Goal: Task Accomplishment & Management: Manage account settings

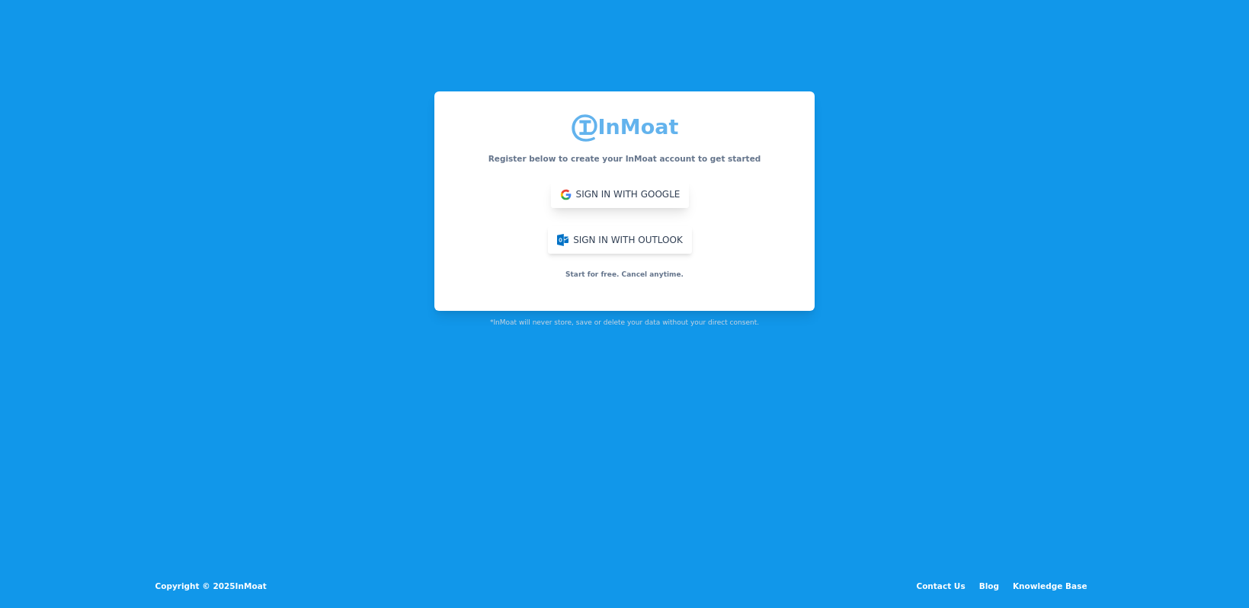
click at [555, 194] on button "Sign in with Google" at bounding box center [620, 194] width 139 height 27
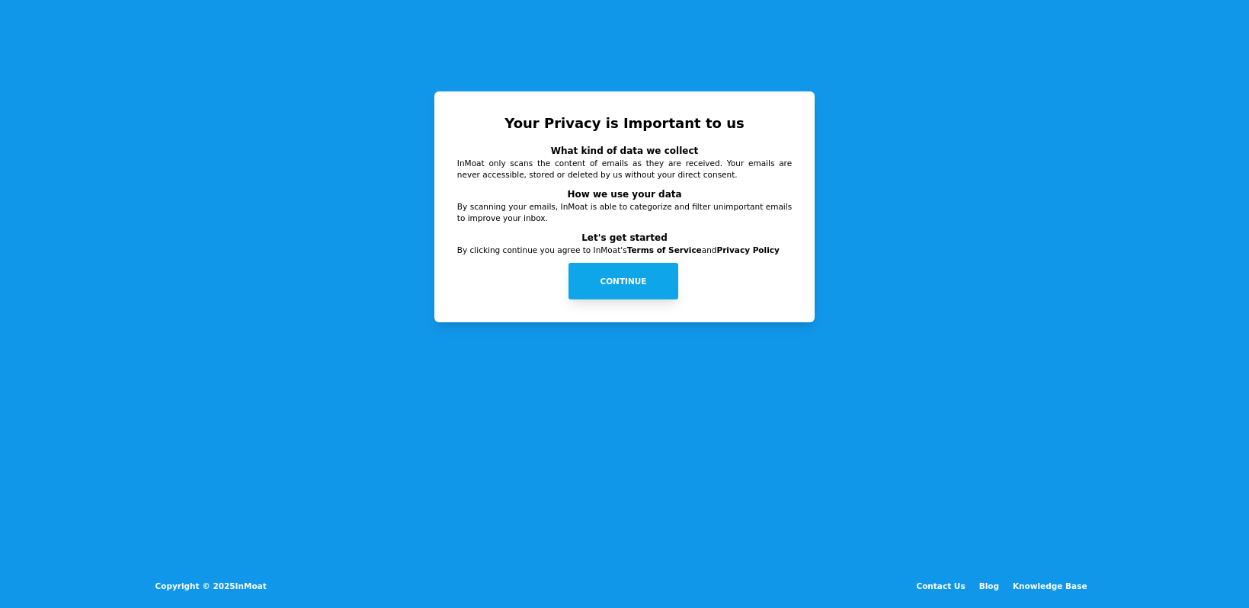
click at [619, 281] on button "Continue" at bounding box center [623, 281] width 110 height 37
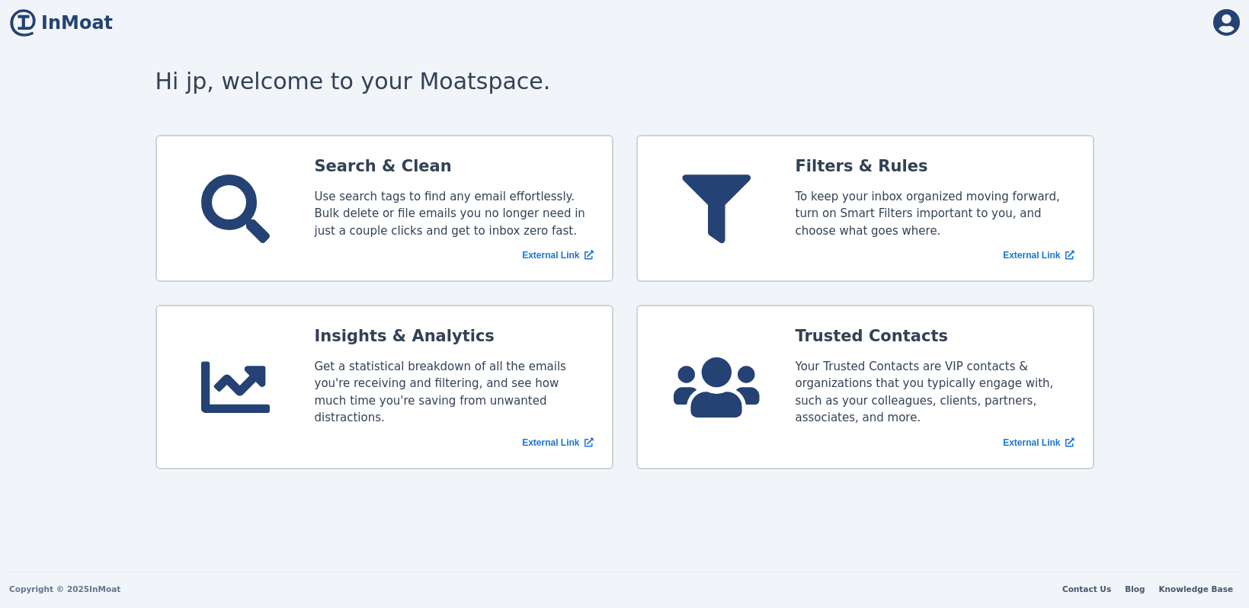
click at [41, 27] on span "InMoat" at bounding box center [75, 22] width 76 height 27
click at [1224, 27] on icon at bounding box center [1226, 22] width 27 height 27
click at [1166, 98] on link "Account Settings" at bounding box center [1185, 103] width 110 height 21
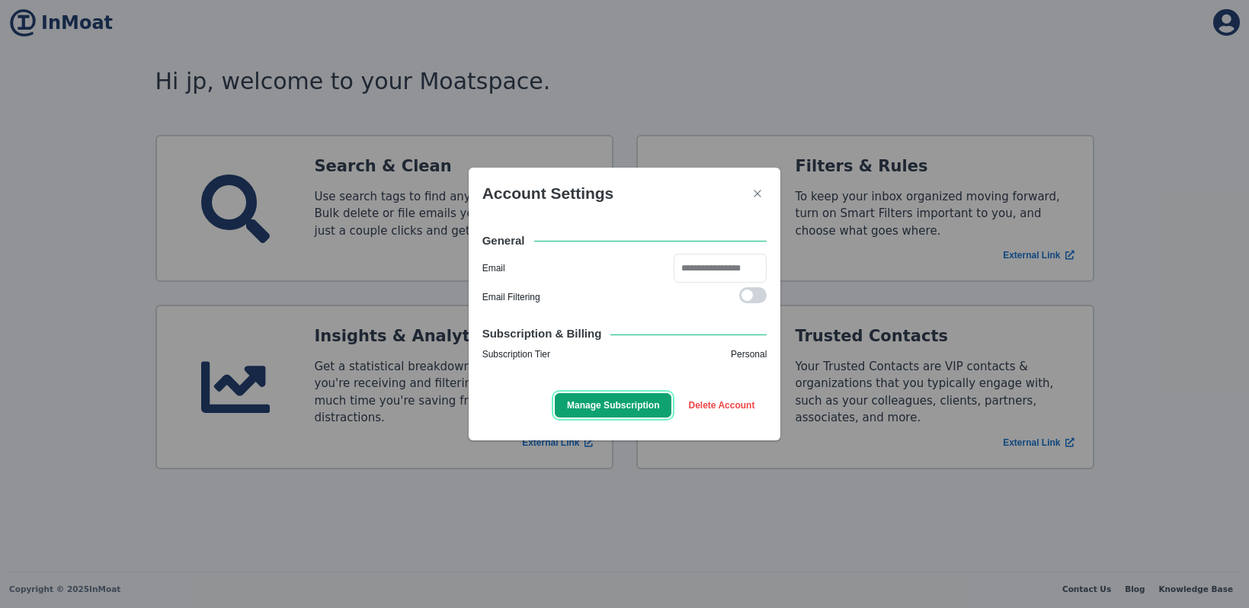
click at [632, 401] on span "Manage Subscription" at bounding box center [613, 405] width 92 height 14
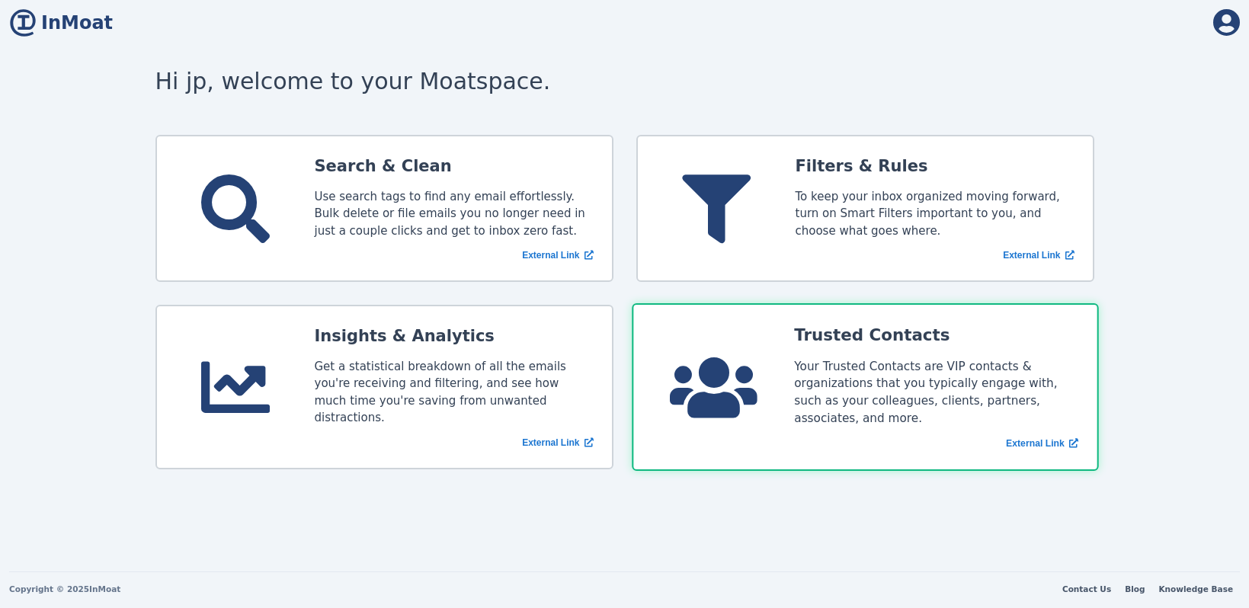
click at [804, 377] on div "Your Trusted Contacts are VIP contacts & organizations that you typically engag…" at bounding box center [936, 392] width 284 height 70
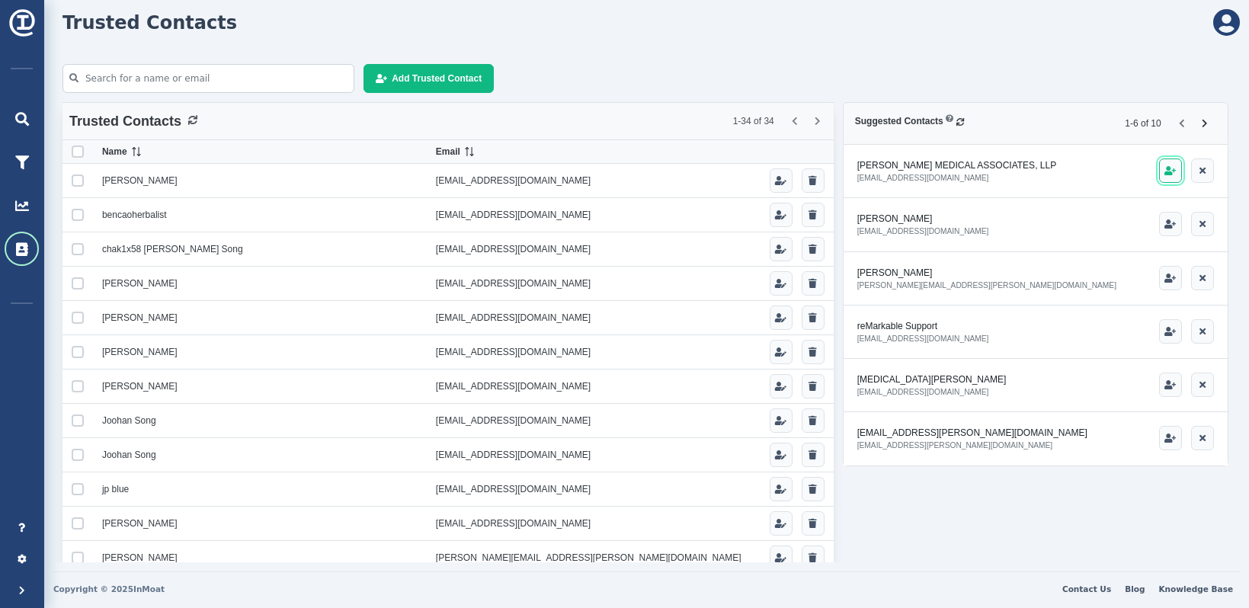
click at [1168, 174] on span "button" at bounding box center [1169, 170] width 11 height 9
click at [1169, 389] on span "button" at bounding box center [1169, 384] width 11 height 9
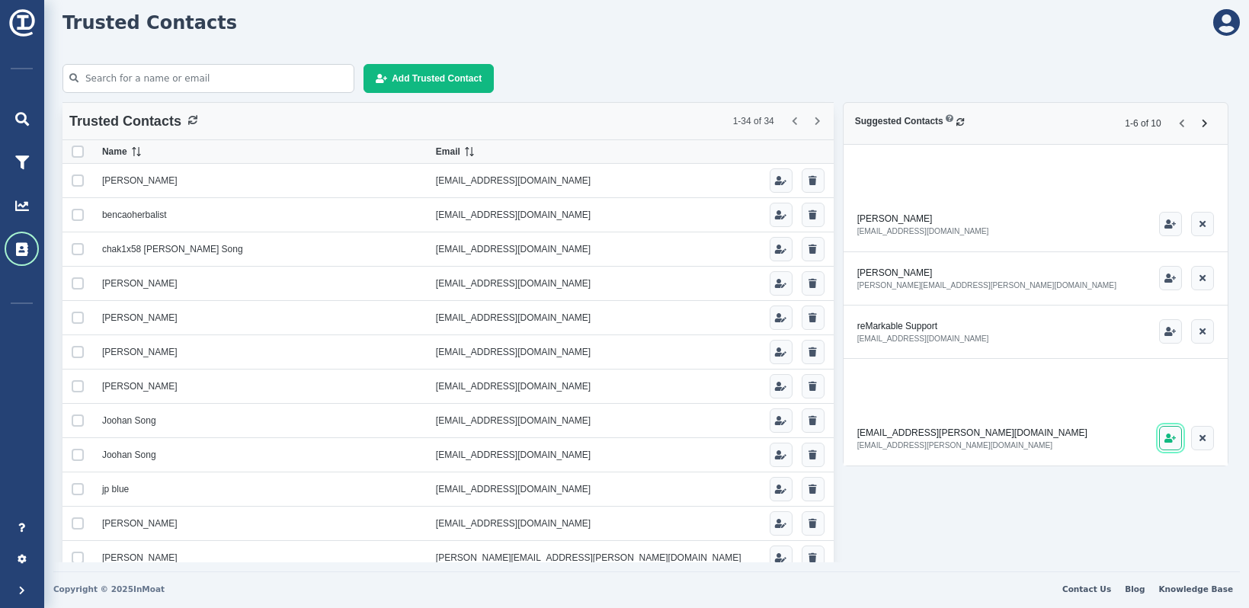
click at [1169, 444] on button "button" at bounding box center [1170, 438] width 23 height 24
click at [1165, 333] on span "button" at bounding box center [1169, 331] width 11 height 9
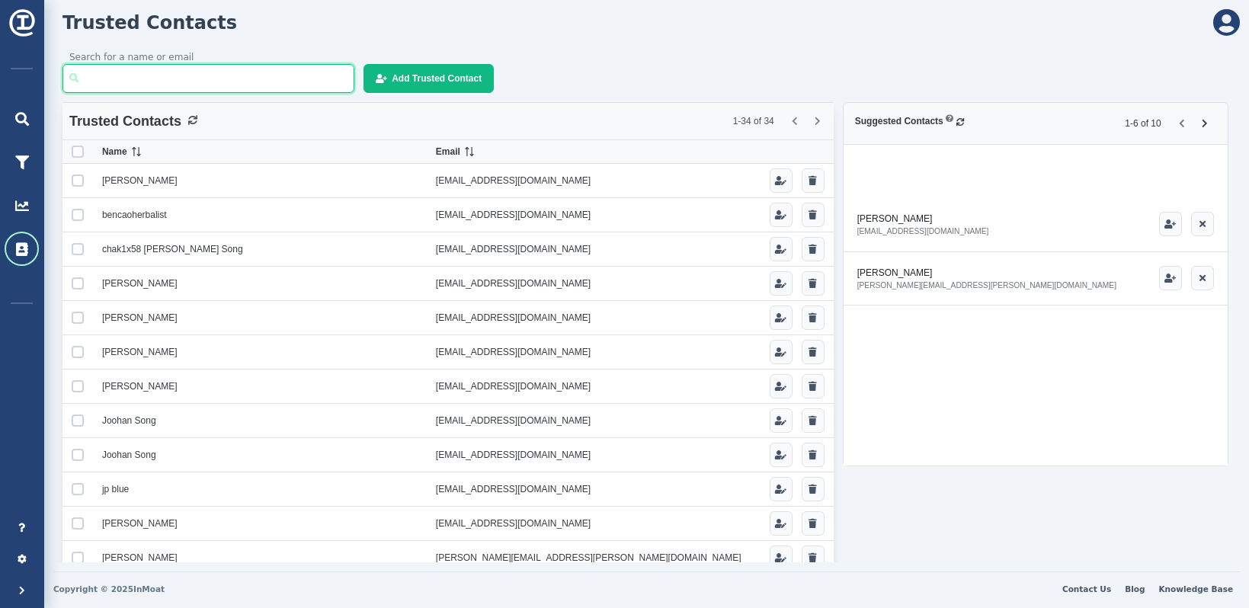
click at [196, 77] on input "Search for a name or email" at bounding box center [208, 78] width 292 height 29
click at [817, 119] on ul at bounding box center [806, 121] width 46 height 18
click at [795, 122] on ul at bounding box center [806, 121] width 46 height 18
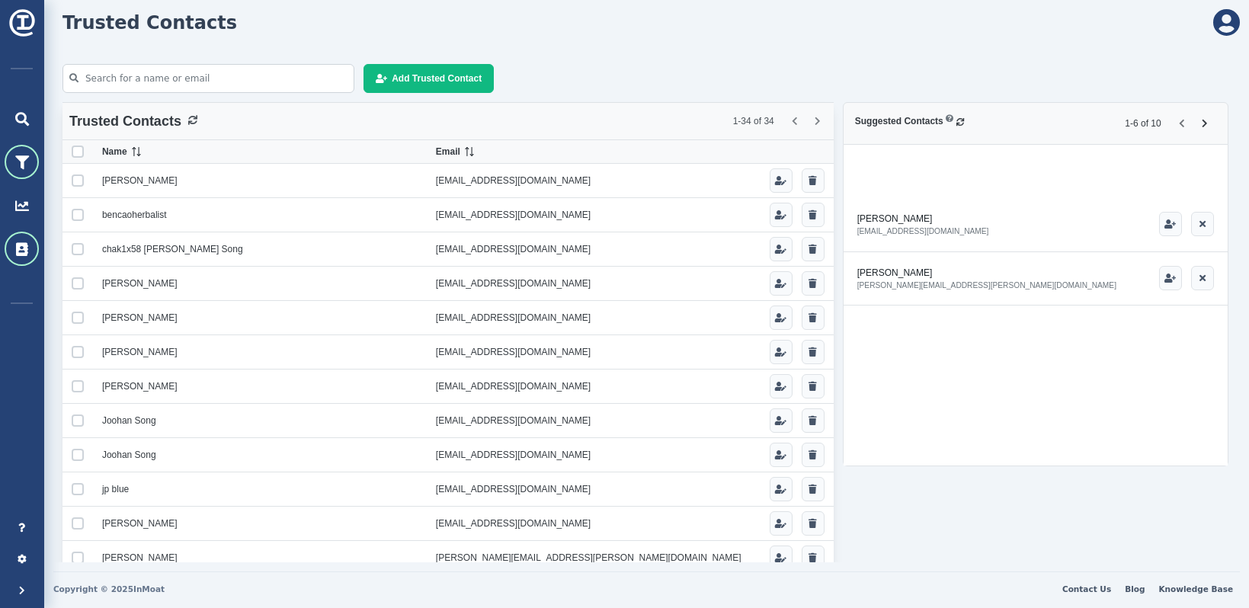
click at [24, 162] on icon at bounding box center [22, 162] width 14 height 14
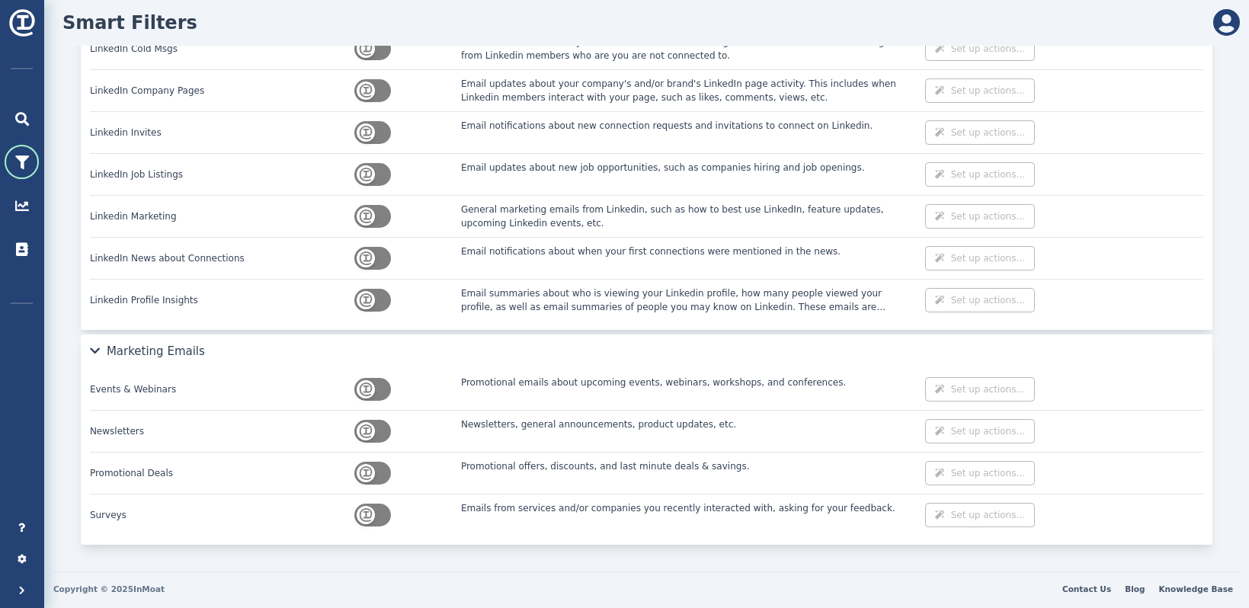
scroll to position [2955, 0]
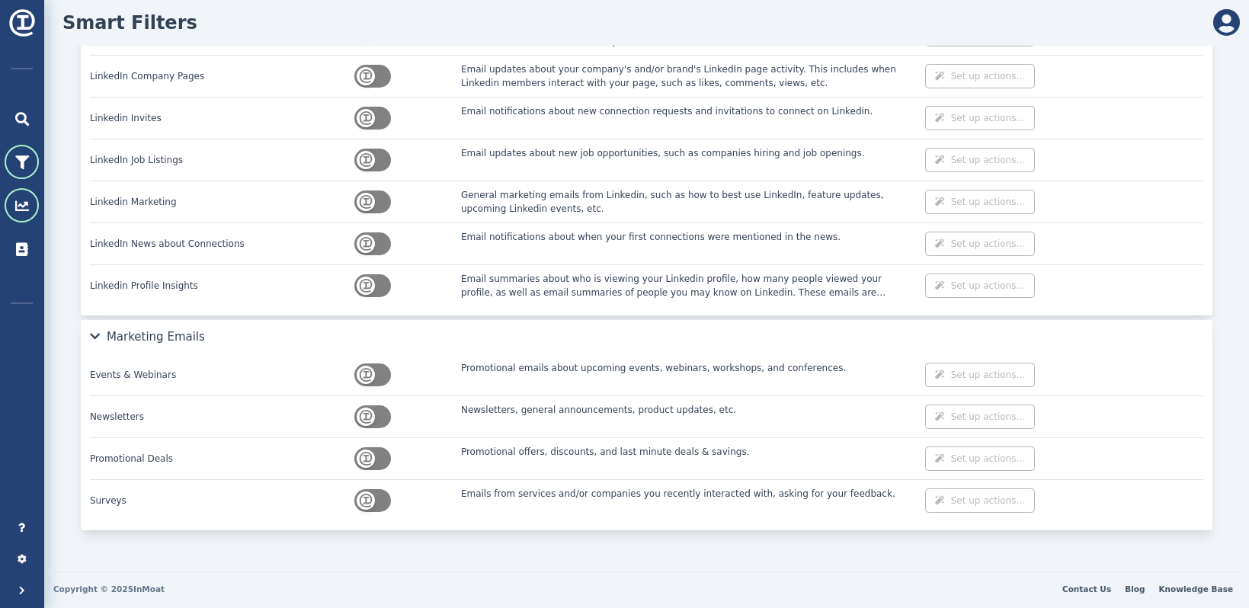
click at [17, 203] on icon at bounding box center [22, 206] width 14 height 14
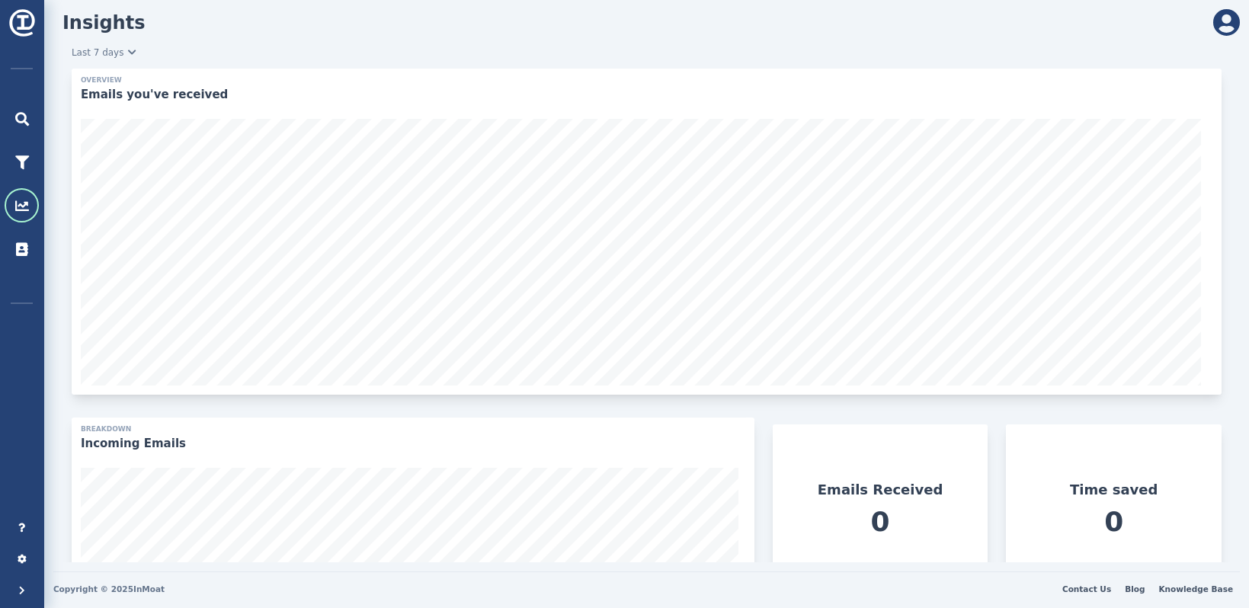
scroll to position [328, 657]
click at [18, 238] on div at bounding box center [22, 249] width 34 height 34
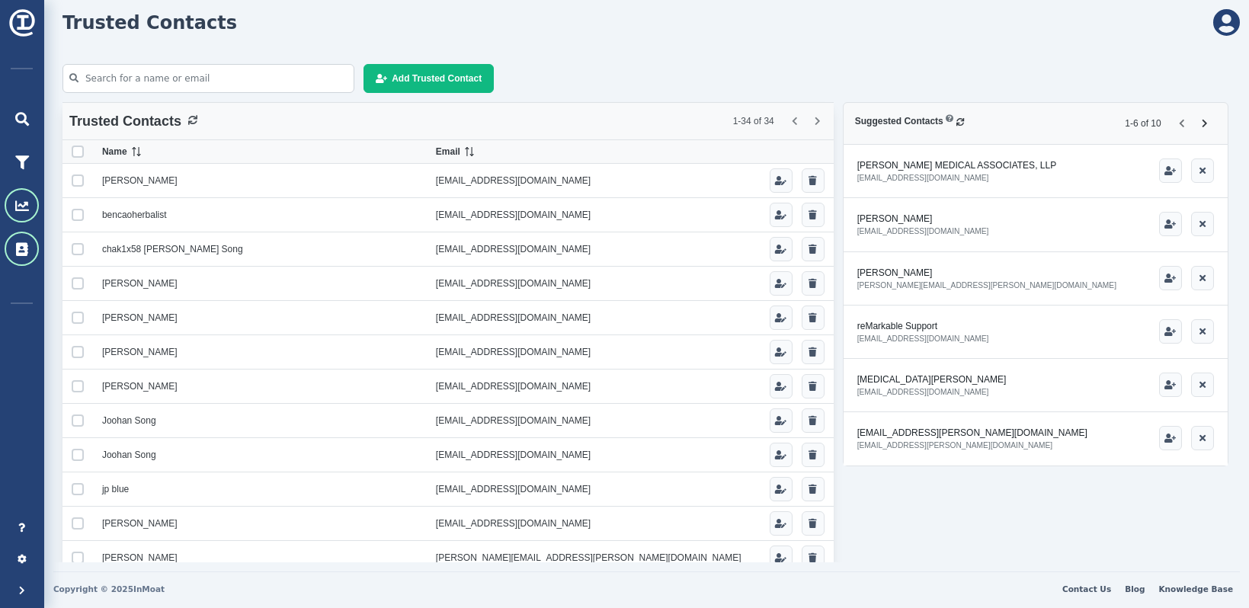
click at [12, 210] on div at bounding box center [22, 205] width 34 height 34
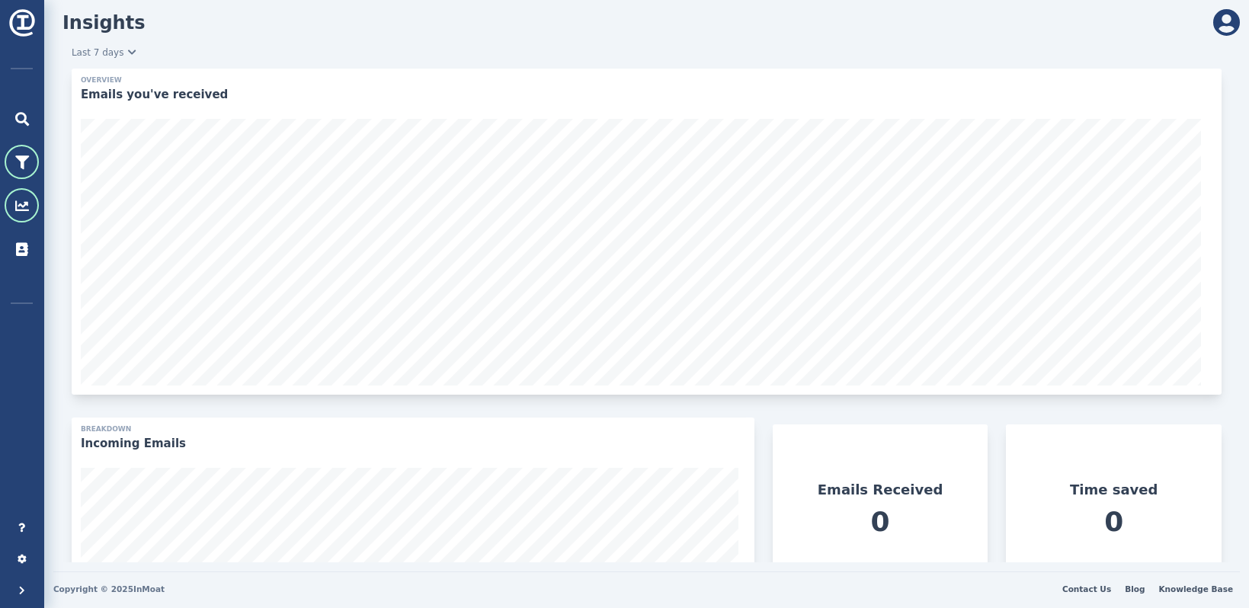
scroll to position [328, 657]
click at [22, 557] on icon at bounding box center [22, 559] width 9 height 9
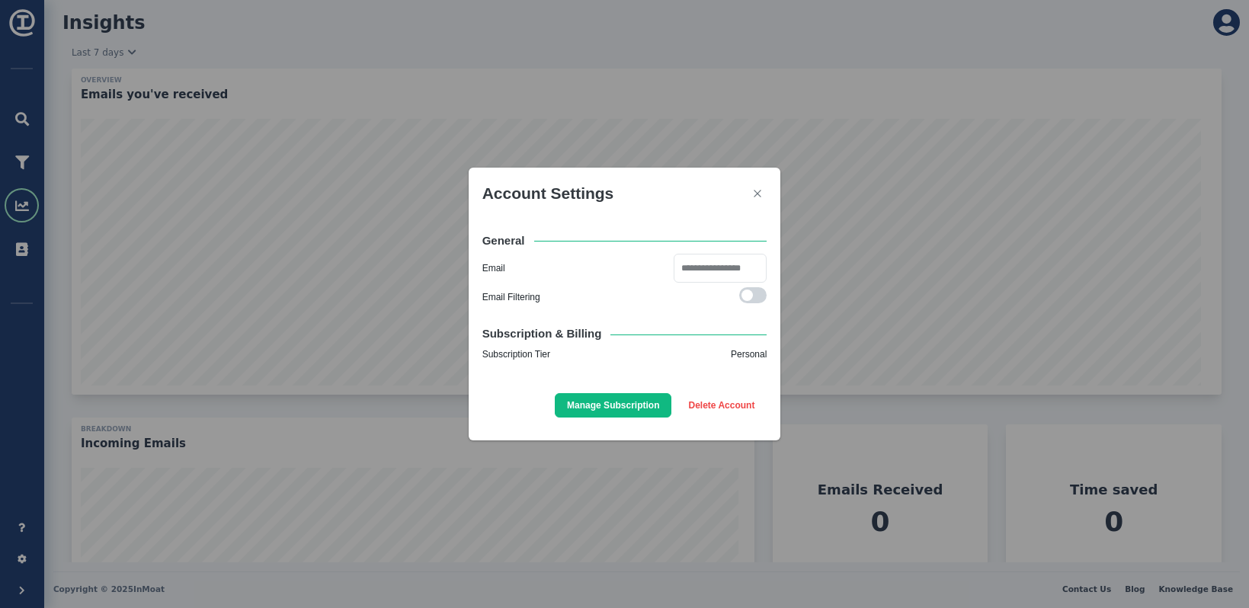
click at [27, 77] on div "**********" at bounding box center [624, 304] width 1249 height 608
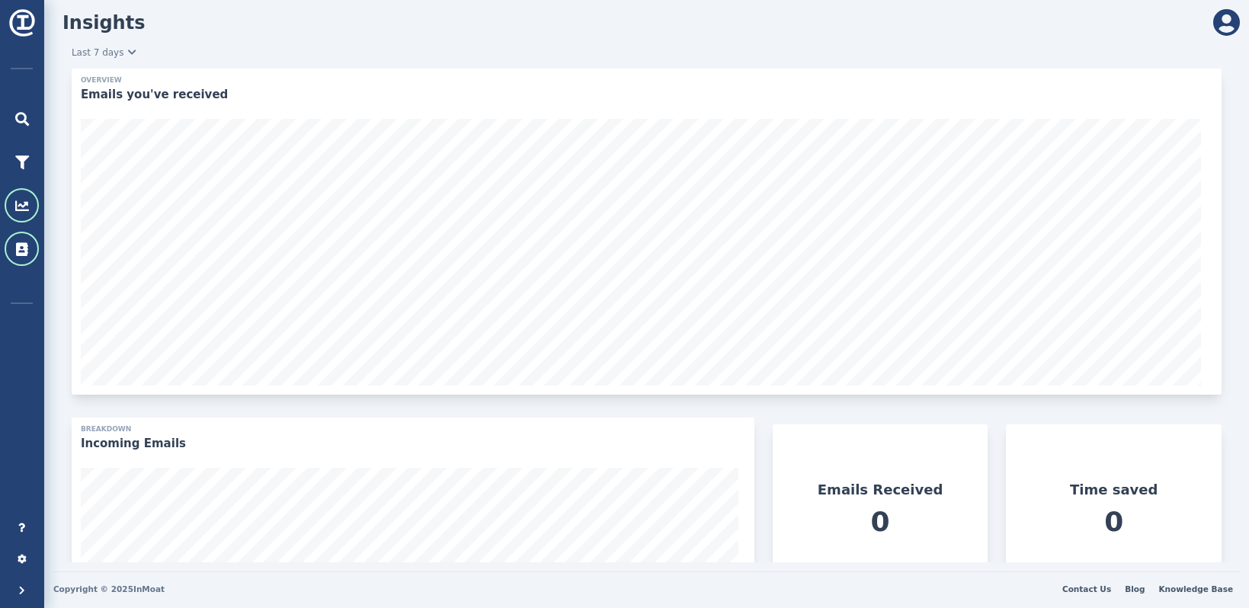
click at [19, 249] on icon at bounding box center [22, 249] width 12 height 14
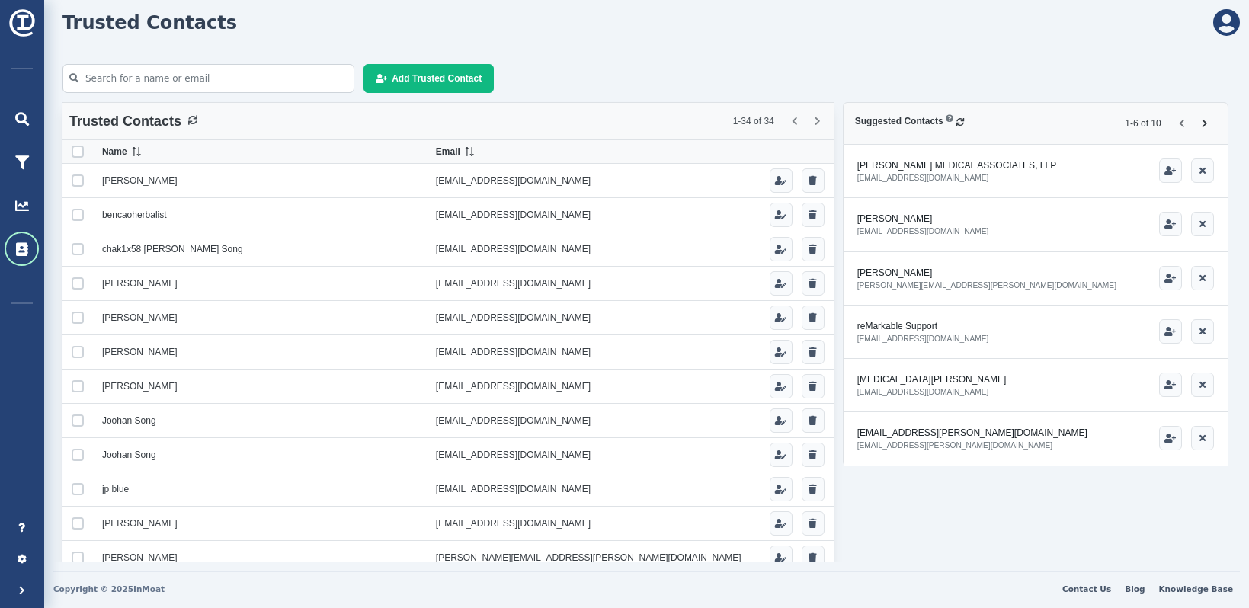
click at [9, 219] on div at bounding box center [22, 188] width 44 height 174
click at [15, 203] on icon at bounding box center [22, 206] width 14 height 14
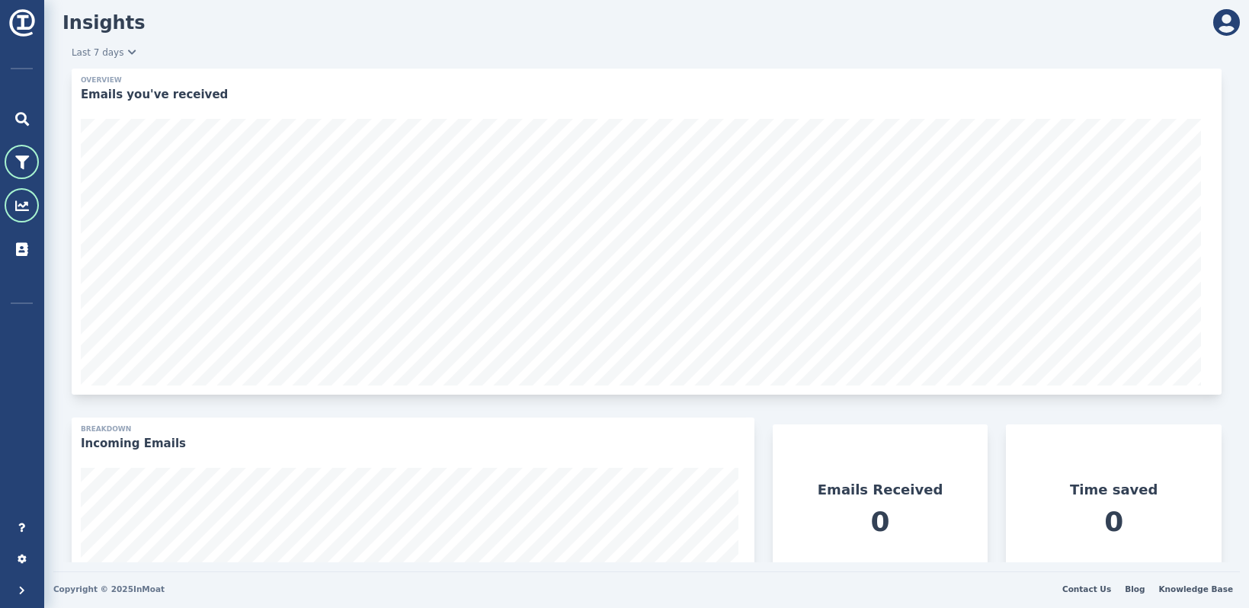
scroll to position [328, 657]
click at [18, 152] on div at bounding box center [22, 162] width 34 height 34
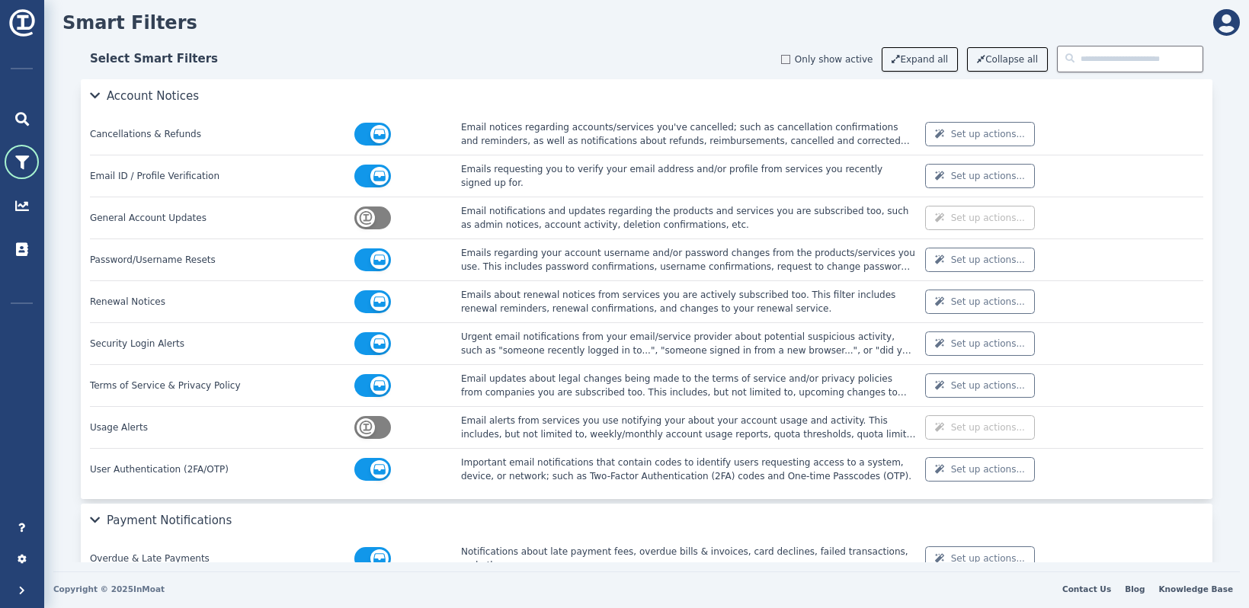
click at [988, 136] on span "Set up actions..." at bounding box center [988, 134] width 74 height 14
click at [984, 200] on button "Move to folder..." at bounding box center [980, 202] width 110 height 21
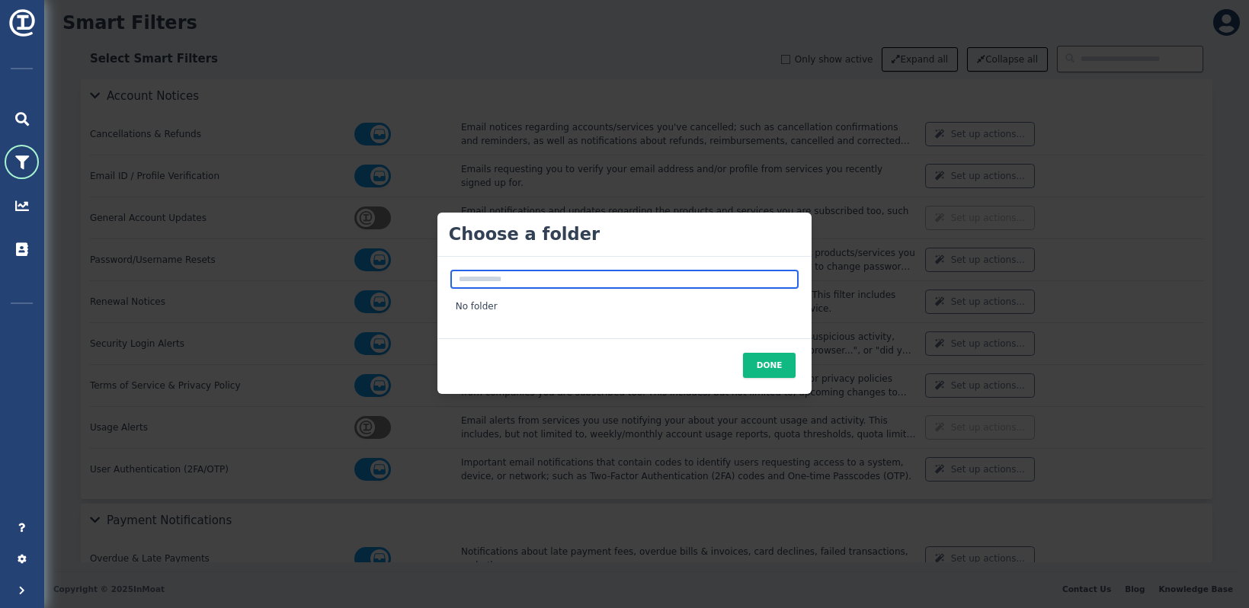
click at [731, 274] on input "text" at bounding box center [624, 279] width 347 height 18
type input "**********"
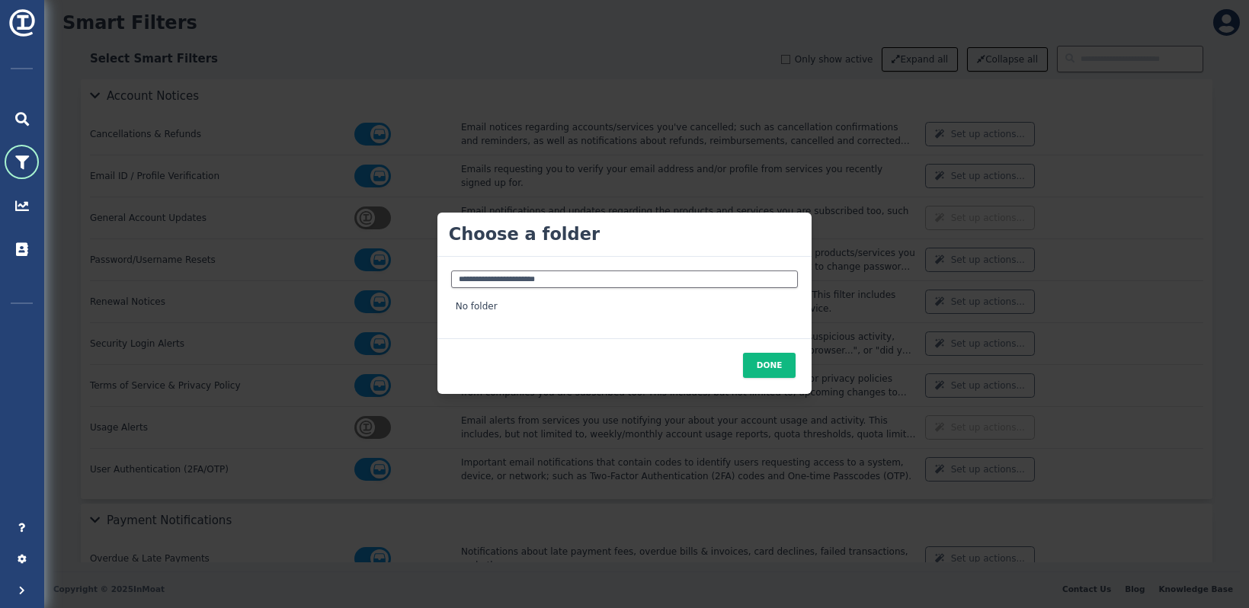
click at [765, 314] on span "No folder" at bounding box center [624, 306] width 347 height 23
click at [505, 305] on span "No folder" at bounding box center [624, 306] width 347 height 23
click at [461, 304] on span "No folder" at bounding box center [624, 306] width 347 height 23
click at [462, 306] on span "No folder" at bounding box center [624, 306] width 347 height 23
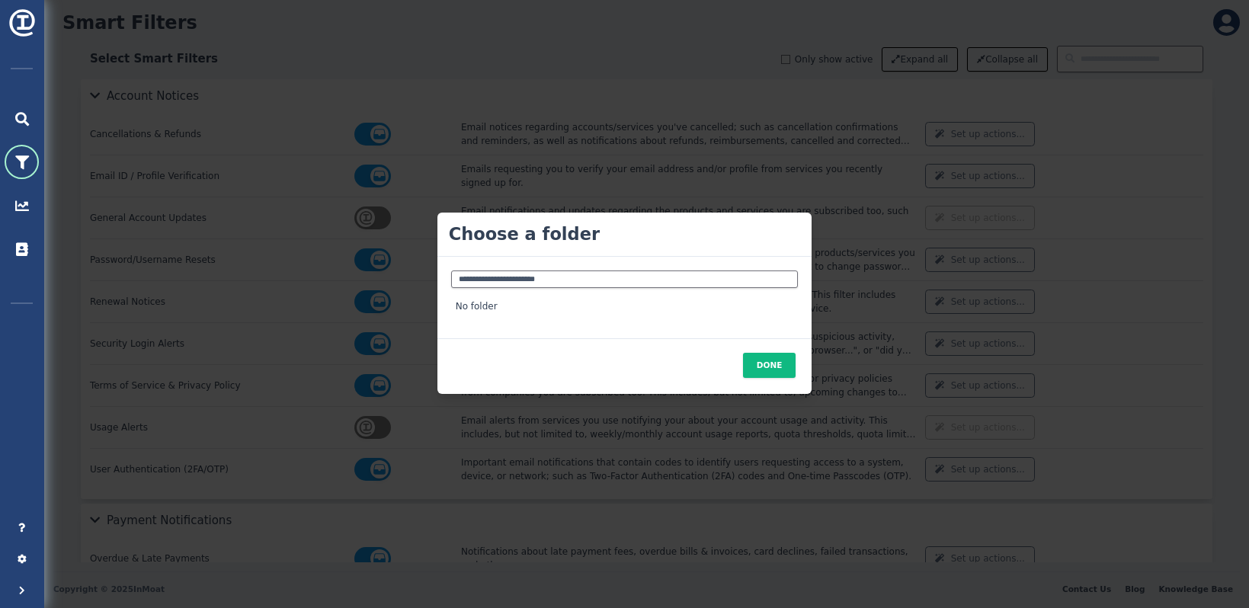
click at [825, 221] on div "**********" at bounding box center [624, 304] width 1249 height 608
click at [775, 368] on button "Done" at bounding box center [769, 365] width 53 height 25
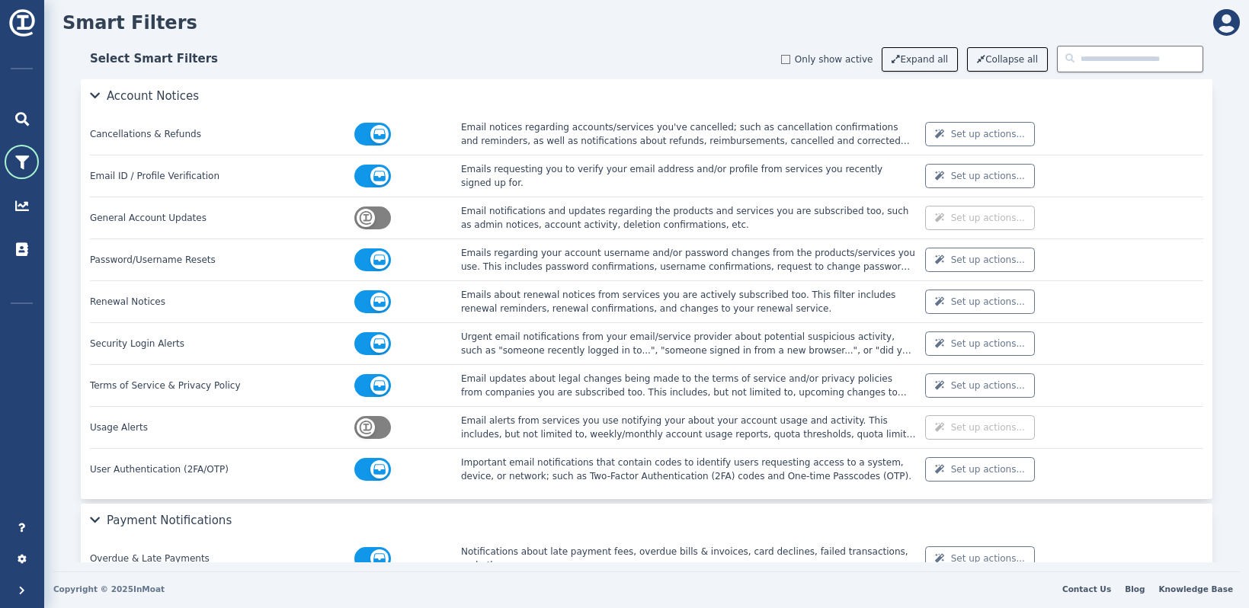
click at [936, 139] on button "Set up actions..." at bounding box center [980, 134] width 110 height 24
click at [1060, 117] on div "**********" at bounding box center [646, 134] width 1113 height 41
click at [996, 136] on span "Set up actions..." at bounding box center [988, 134] width 74 height 14
click at [976, 200] on button "Move to folder..." at bounding box center [980, 202] width 110 height 21
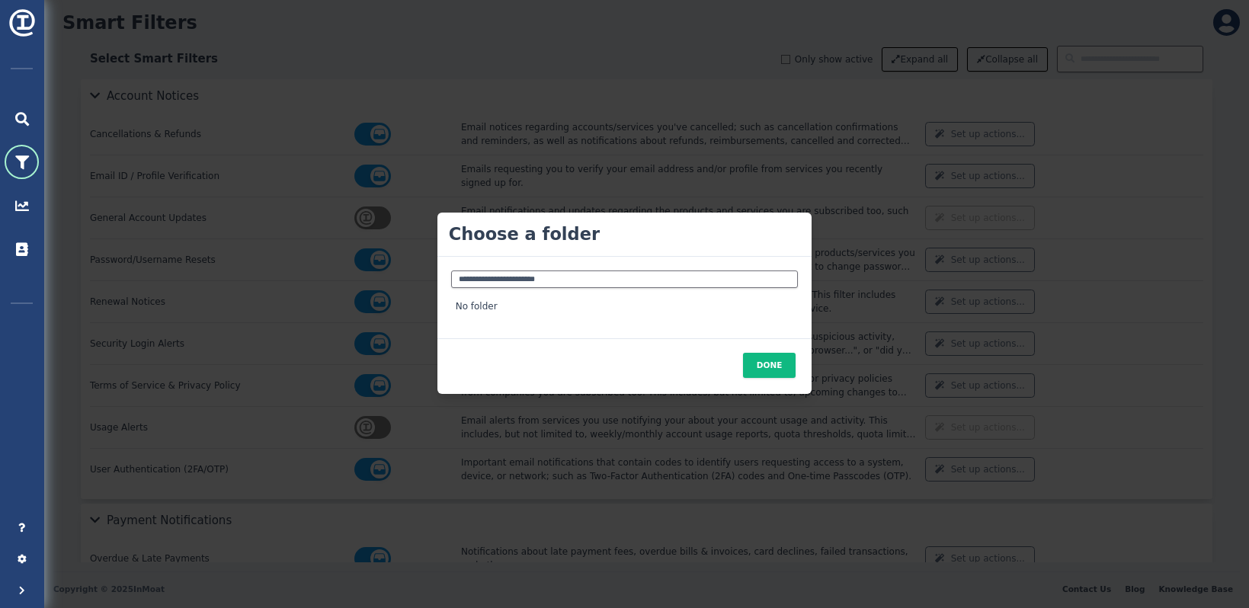
click at [782, 300] on span "No folder" at bounding box center [624, 306] width 347 height 23
drag, startPoint x: 785, startPoint y: 312, endPoint x: 787, endPoint y: 305, distance: 7.8
click at [785, 312] on span "No folder" at bounding box center [624, 306] width 347 height 23
click at [766, 373] on button "Done" at bounding box center [769, 365] width 53 height 25
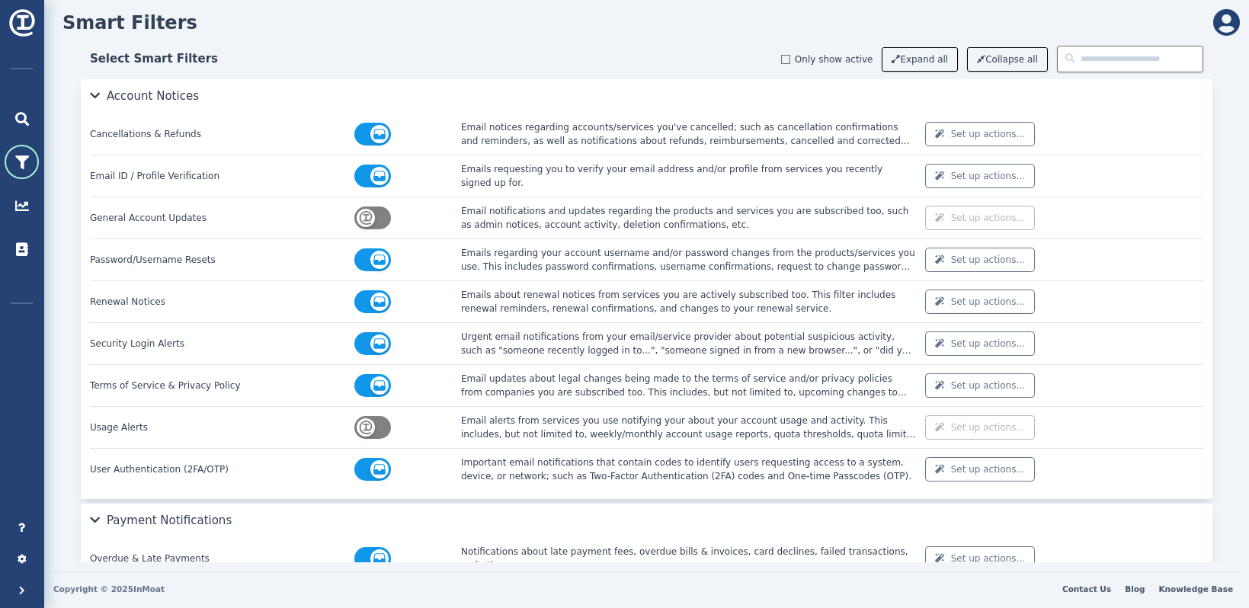
click at [1112, 138] on div "Set up actions..." at bounding box center [1064, 134] width 278 height 24
click at [951, 181] on span "Set up actions..." at bounding box center [988, 176] width 74 height 14
click at [958, 128] on span "Set up actions..." at bounding box center [988, 134] width 74 height 14
click at [965, 156] on button "Tag" at bounding box center [980, 161] width 110 height 21
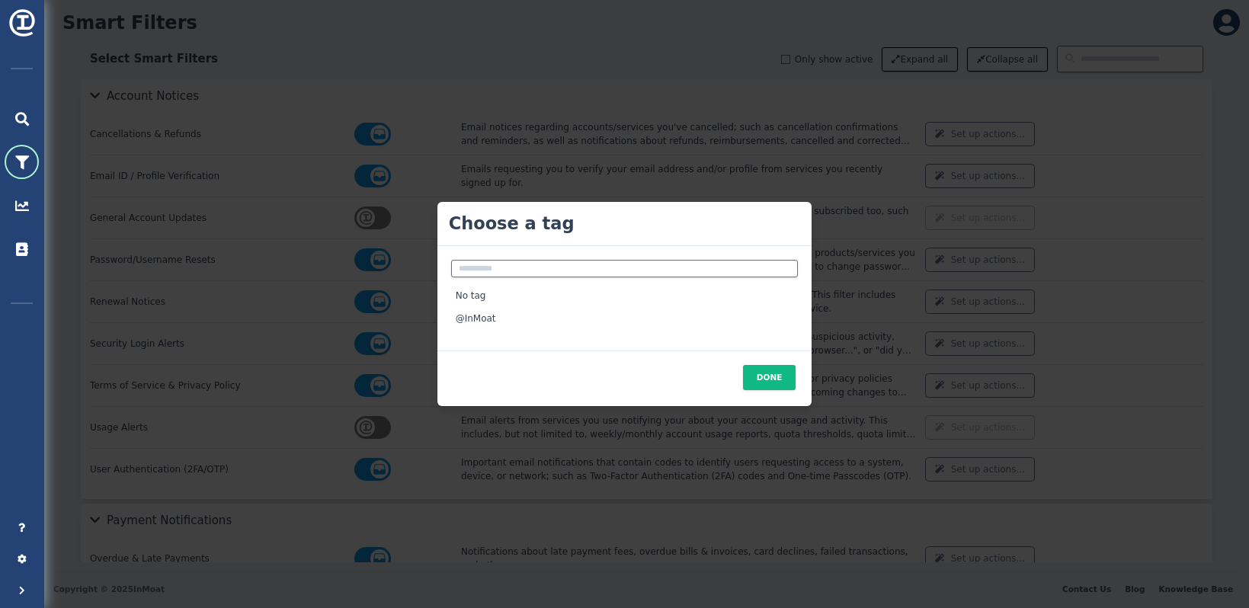
click at [786, 322] on div "No tag @InMoat" at bounding box center [624, 307] width 347 height 46
click at [673, 326] on span "@InMoat" at bounding box center [624, 318] width 347 height 23
click at [667, 306] on span "No tag" at bounding box center [624, 295] width 347 height 23
click at [664, 317] on span "@InMoat" at bounding box center [624, 318] width 347 height 23
click at [630, 310] on span "@InMoat" at bounding box center [624, 318] width 347 height 23
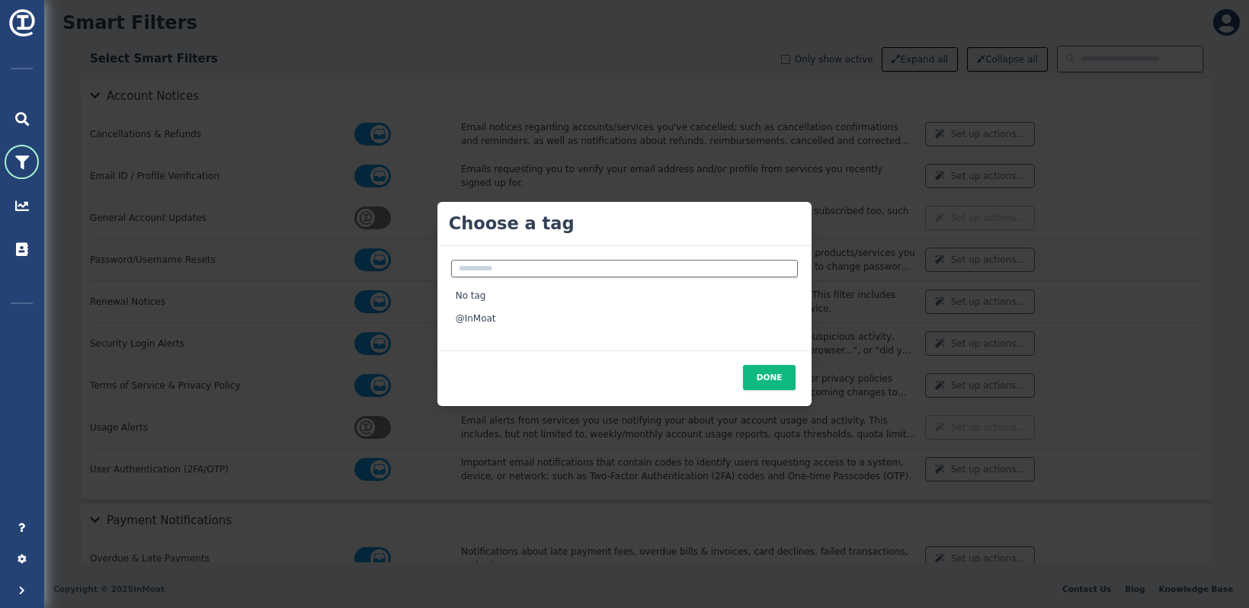
click at [630, 299] on span "No tag" at bounding box center [624, 295] width 347 height 23
click at [785, 373] on button "Done" at bounding box center [769, 377] width 53 height 25
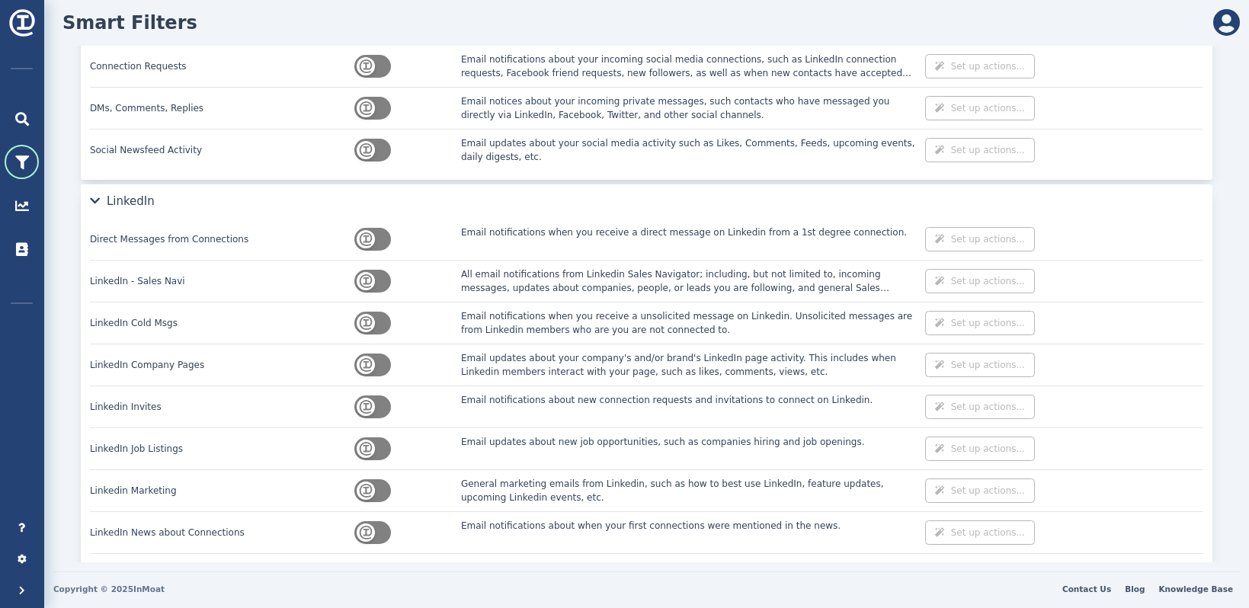
scroll to position [2955, 0]
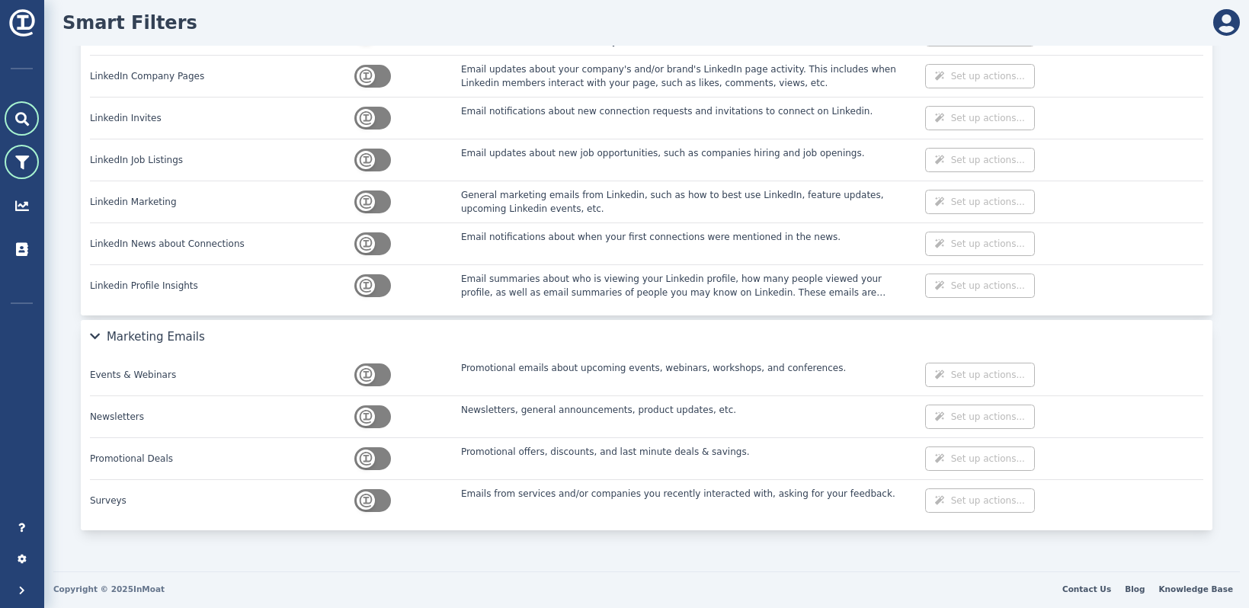
click at [25, 113] on icon at bounding box center [22, 119] width 14 height 14
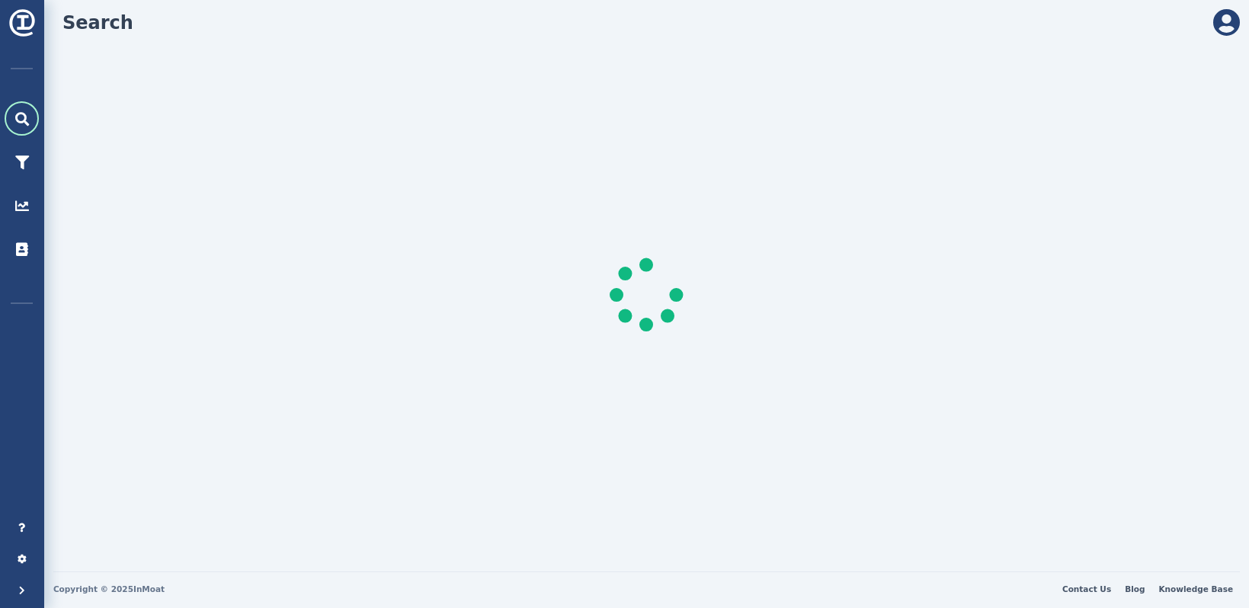
click at [26, 18] on img at bounding box center [21, 22] width 27 height 27
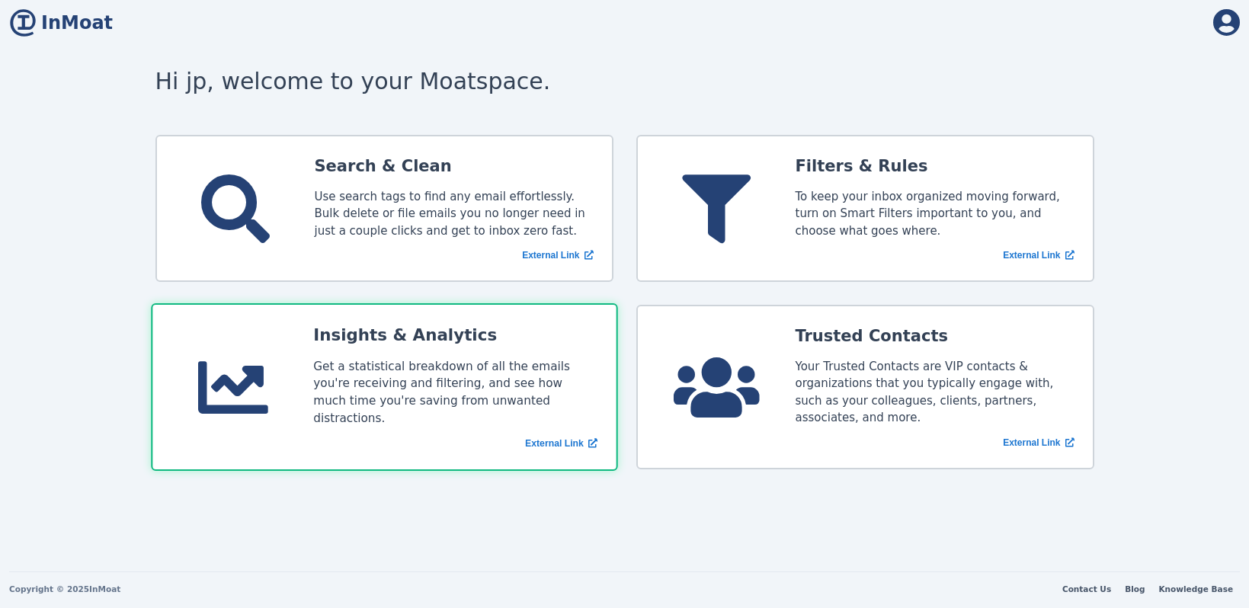
click at [557, 363] on div "Get a statistical breakdown of all the emails you're receiving and filtering, a…" at bounding box center [455, 392] width 284 height 70
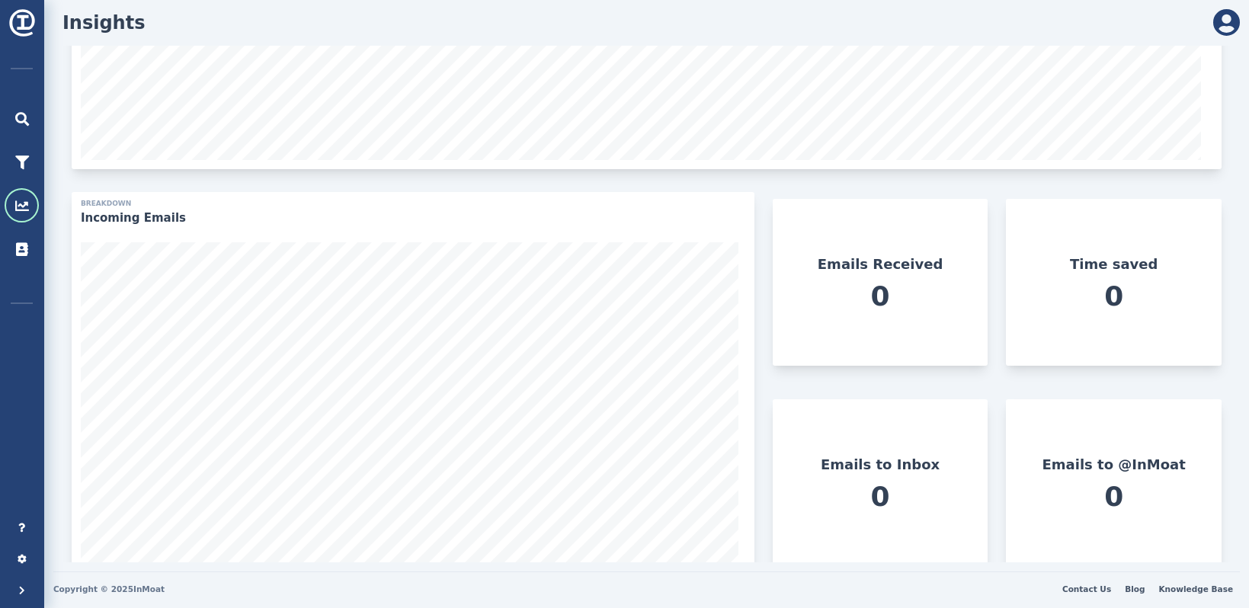
scroll to position [256, 0]
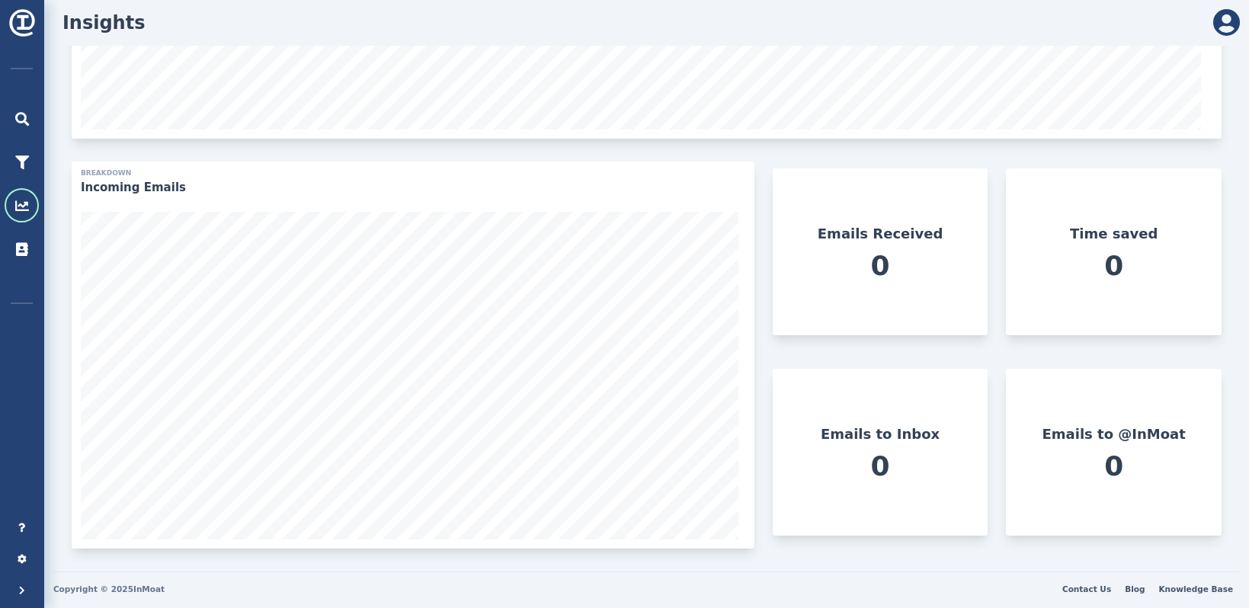
click at [26, 28] on img at bounding box center [21, 22] width 27 height 27
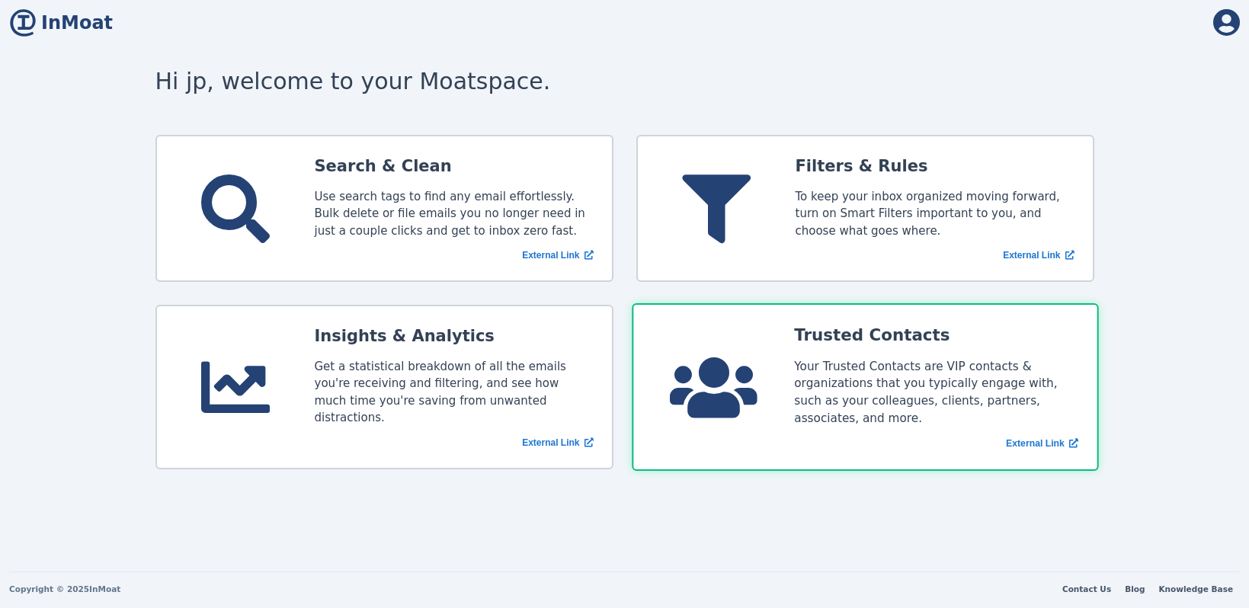
click at [817, 377] on div "Your Trusted Contacts are VIP contacts & organizations that you typically engag…" at bounding box center [936, 392] width 284 height 70
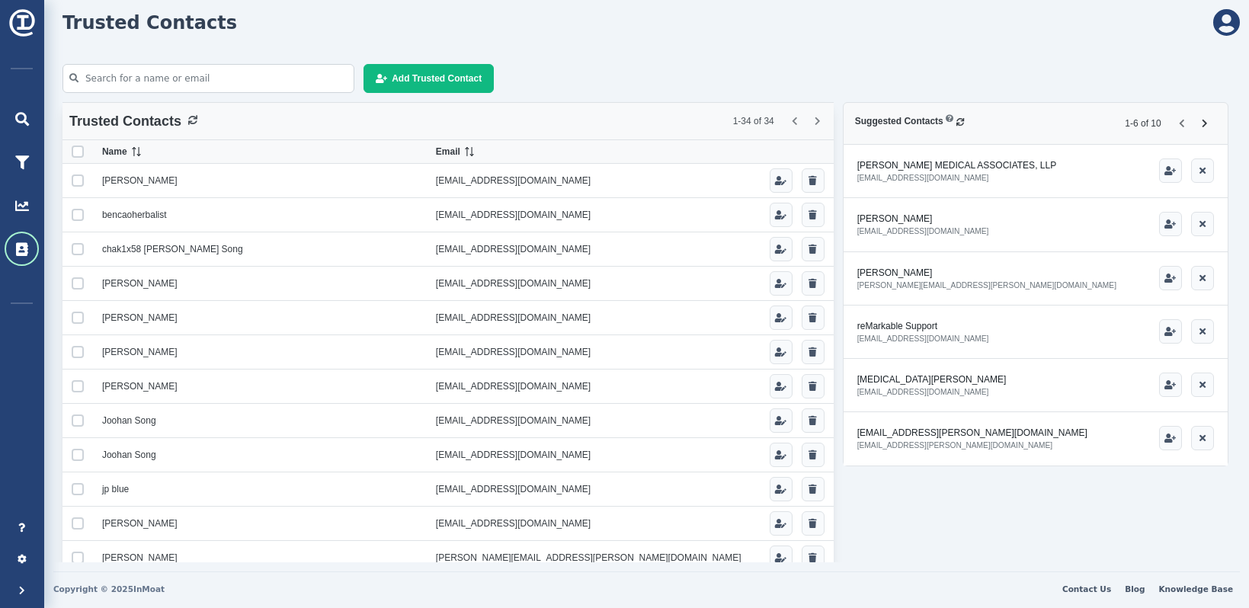
click at [20, 19] on img at bounding box center [21, 22] width 27 height 27
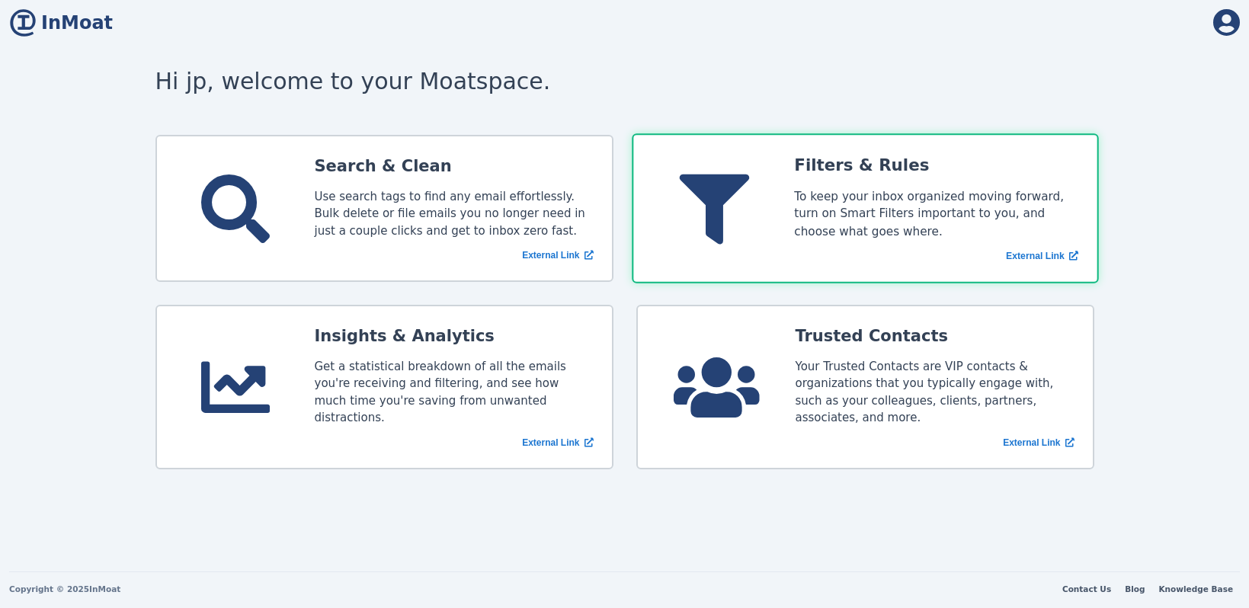
click at [915, 191] on div "To keep your inbox organized moving forward, turn on Smart Filters important to…" at bounding box center [936, 213] width 284 height 53
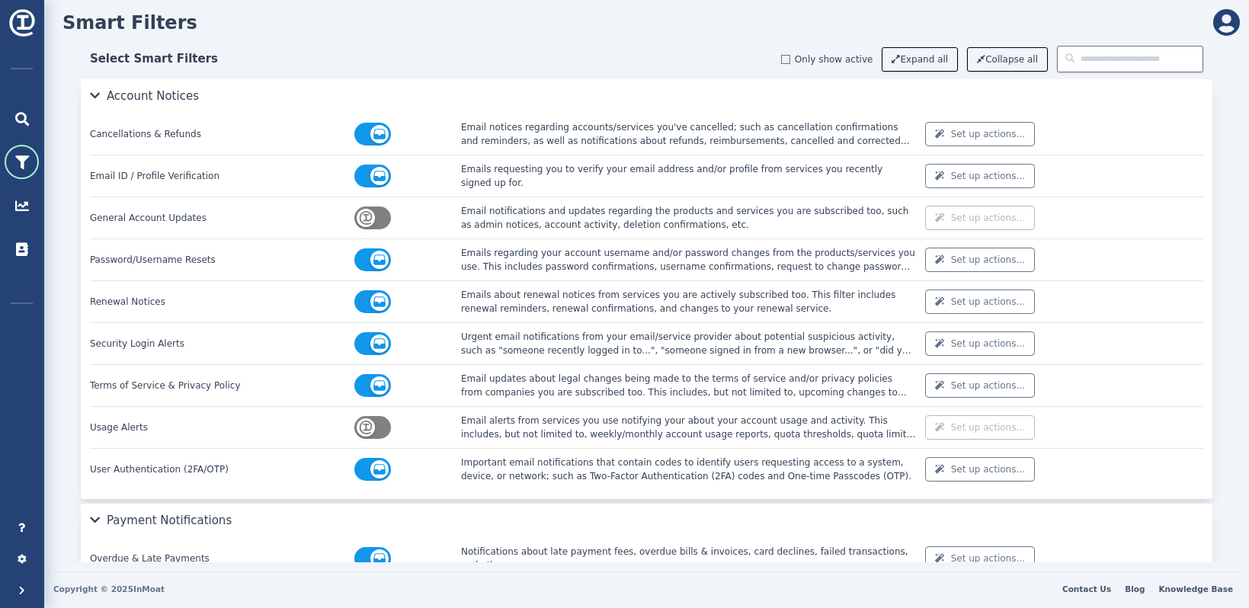
click at [16, 21] on img at bounding box center [21, 22] width 27 height 27
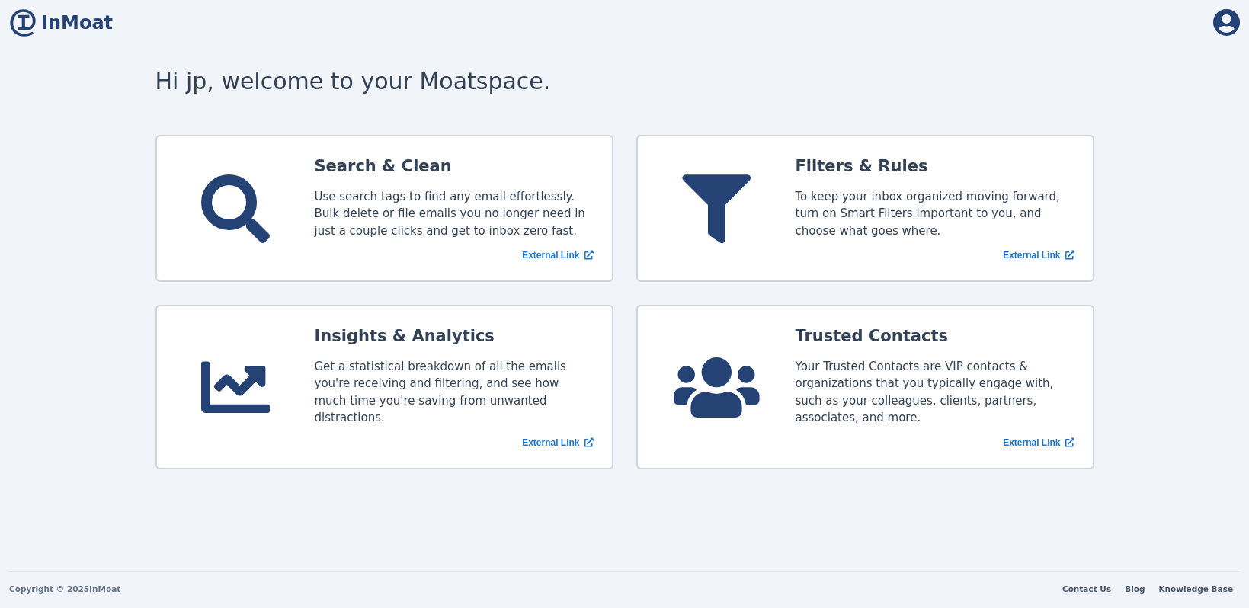
click at [21, 22] on img at bounding box center [22, 22] width 27 height 27
click at [1102, 592] on link "Contact Us" at bounding box center [1086, 589] width 62 height 16
click at [1180, 530] on div "InMoat Start Email Filtering Knowledge Base Contact Us Account Settings Sign Ou…" at bounding box center [624, 304] width 1249 height 608
